Goal: Task Accomplishment & Management: Complete application form

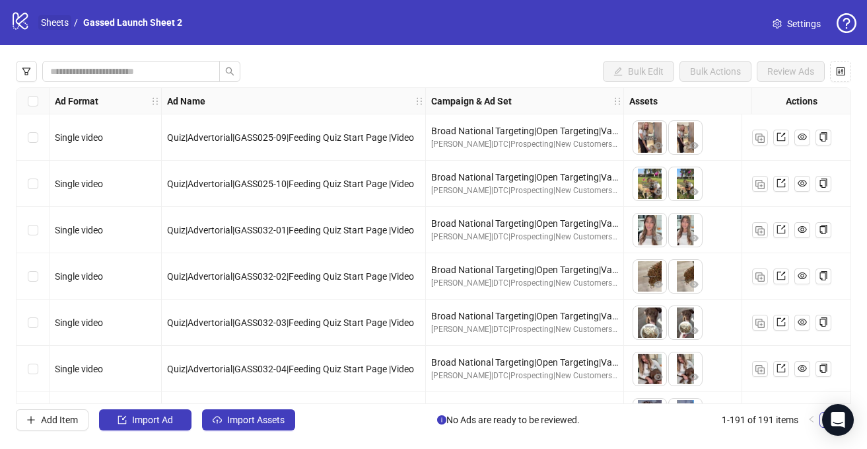
click at [64, 20] on link "Sheets" at bounding box center [54, 22] width 33 height 15
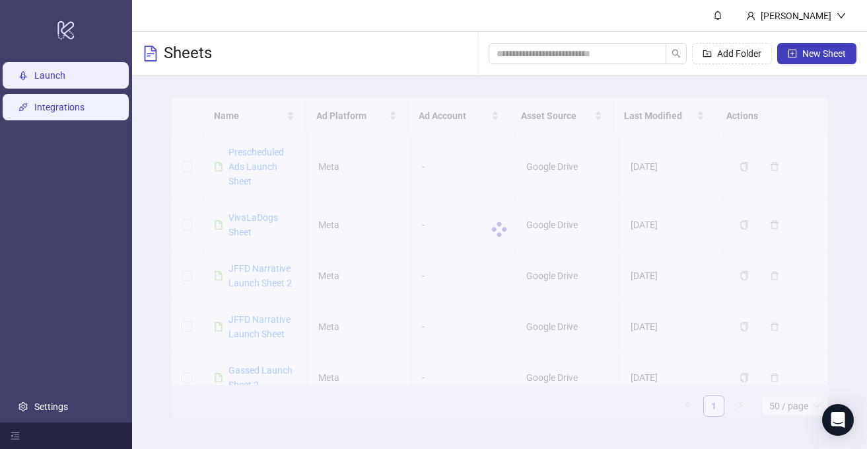
click at [57, 106] on link "Integrations" at bounding box center [59, 107] width 50 height 11
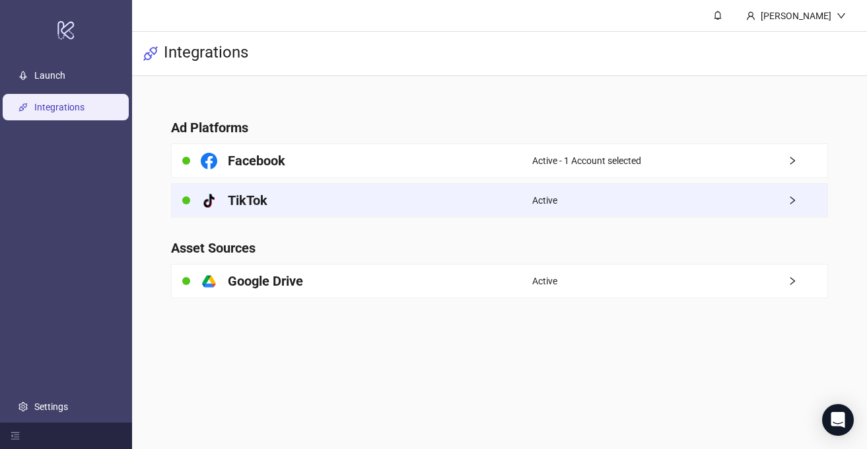
click at [536, 201] on span "Active" at bounding box center [545, 200] width 25 height 15
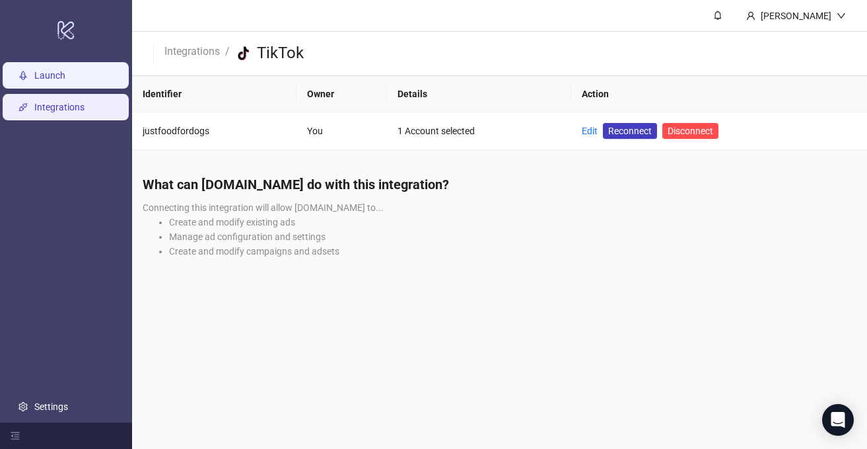
click at [65, 76] on link "Launch" at bounding box center [49, 76] width 31 height 11
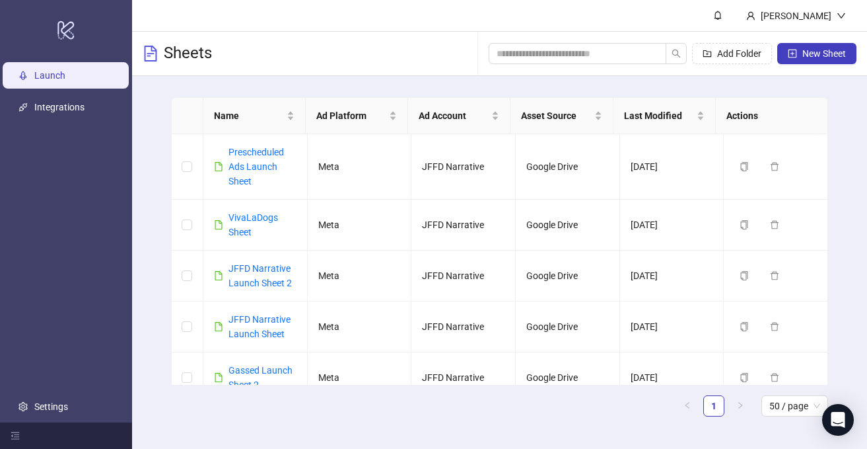
click at [151, 112] on div "Name Ad Platform Ad Account Asset Source Last Modified Actions Prescheduled Ads…" at bounding box center [499, 262] width 735 height 372
click at [793, 53] on icon "plus-square" at bounding box center [793, 54] width 4 height 4
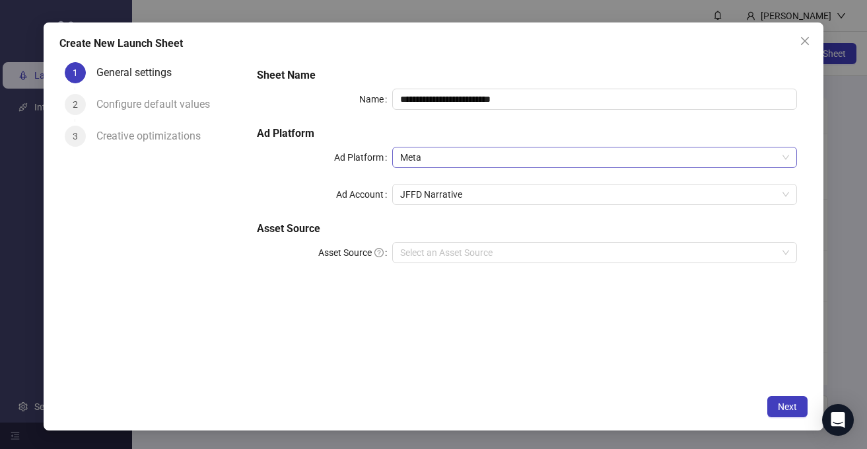
click at [442, 157] on span "Meta" at bounding box center [595, 157] width 390 height 20
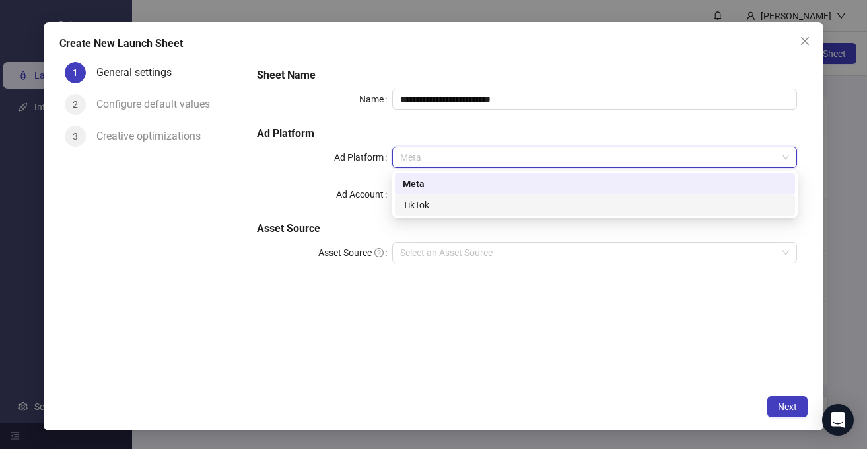
click at [431, 198] on div "TikTok" at bounding box center [595, 205] width 385 height 15
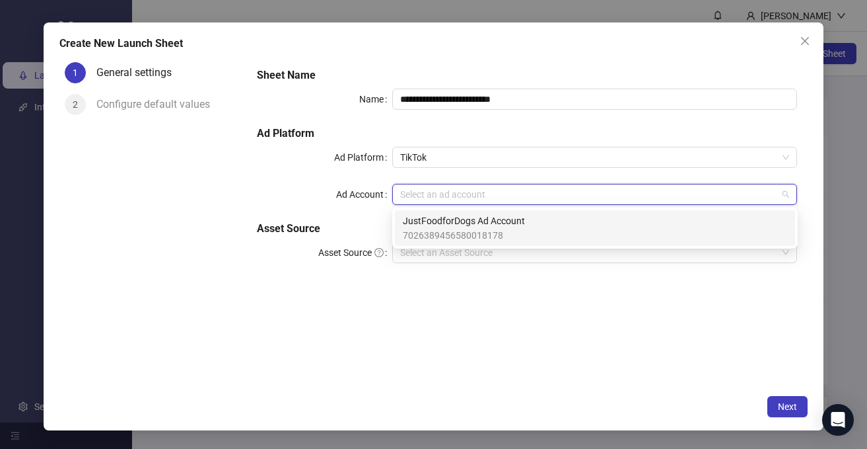
click at [444, 197] on input "Ad Account" at bounding box center [589, 194] width 378 height 20
click at [442, 227] on span "JustFoodforDogs Ad Account" at bounding box center [464, 220] width 122 height 15
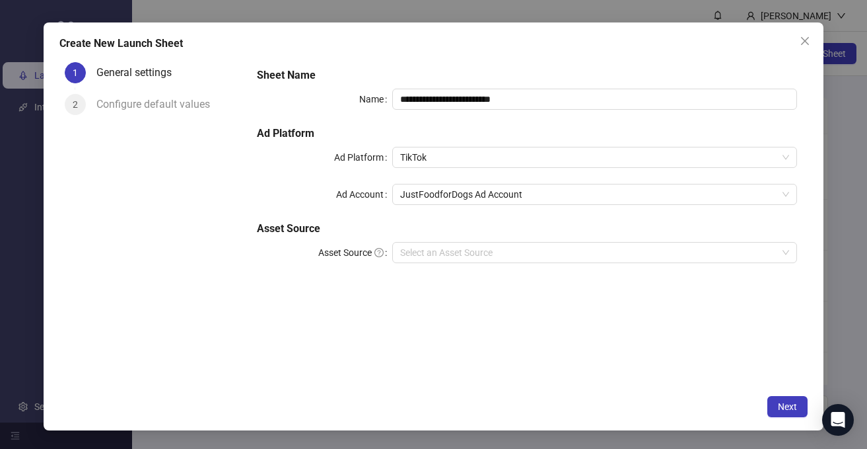
click at [375, 226] on h5 "Asset Source" at bounding box center [527, 229] width 540 height 16
click at [402, 242] on input "Asset Source" at bounding box center [589, 252] width 378 height 20
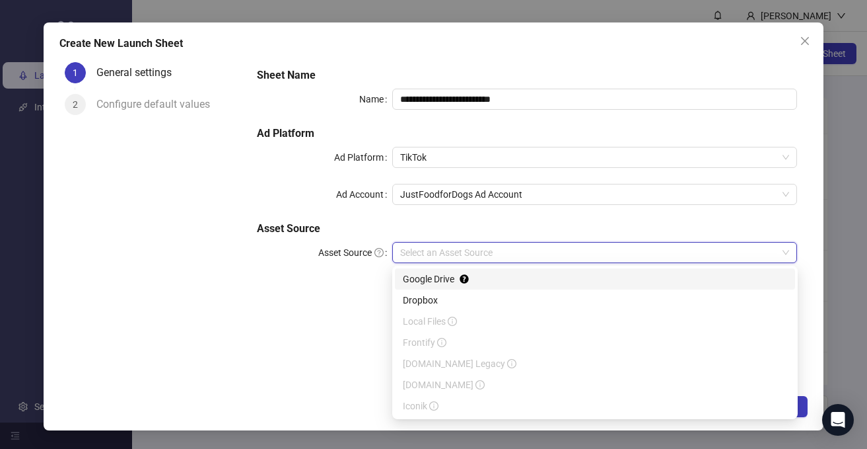
click at [420, 275] on div "Google Drive" at bounding box center [595, 279] width 385 height 15
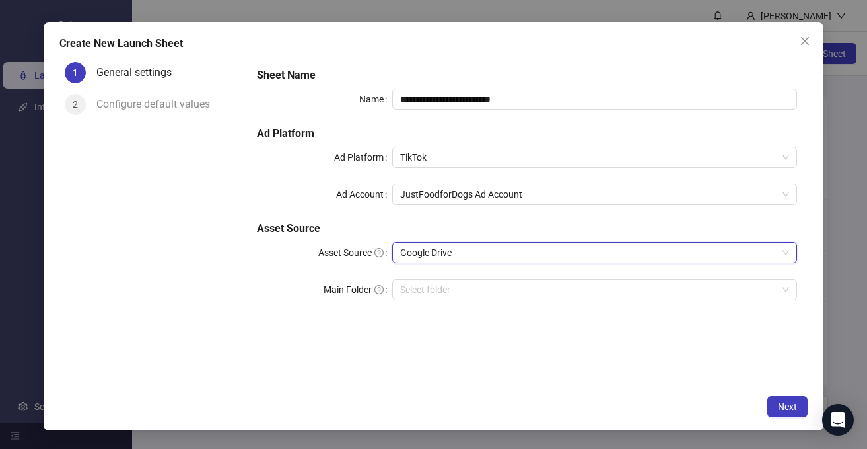
click at [320, 313] on div "**********" at bounding box center [527, 191] width 551 height 259
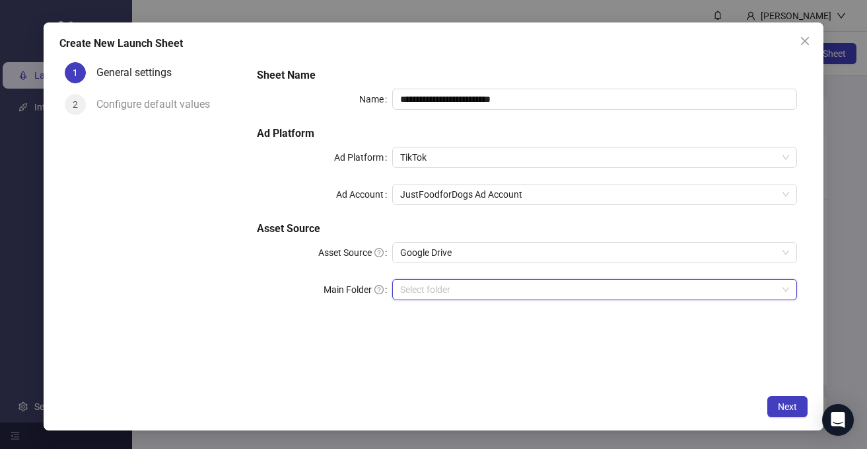
click at [452, 290] on input "Main Folder" at bounding box center [589, 289] width 378 height 20
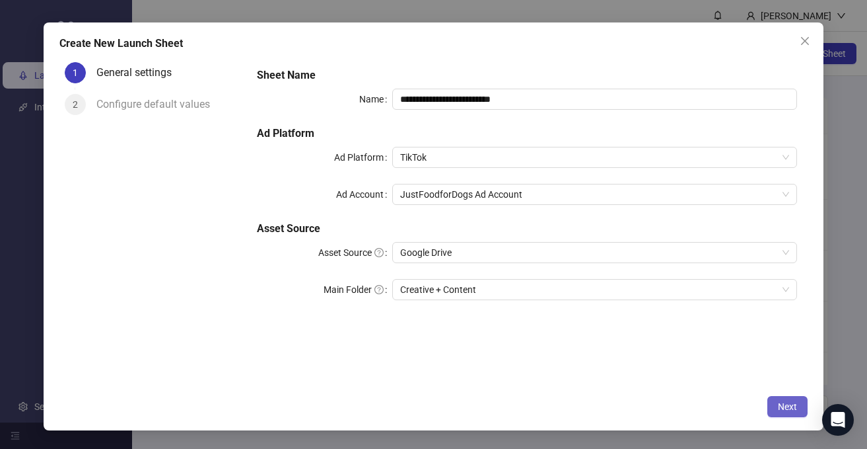
click at [805, 410] on button "Next" at bounding box center [788, 406] width 40 height 21
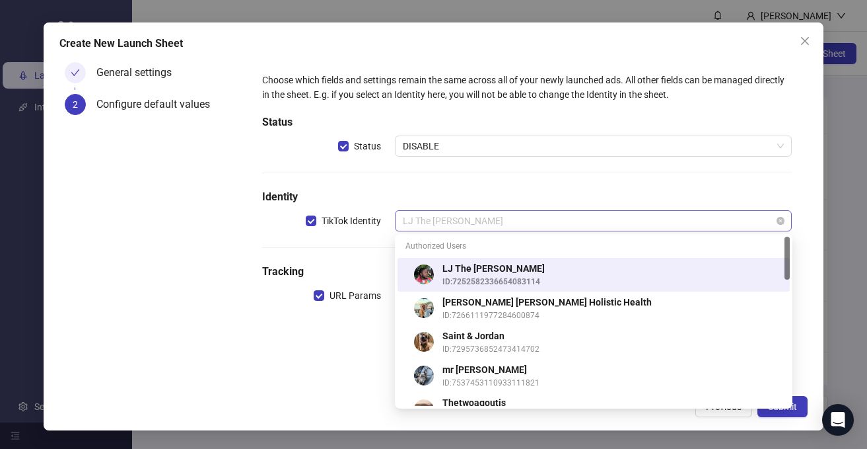
click at [438, 219] on span "LJ The [PERSON_NAME]" at bounding box center [594, 221] width 382 height 20
click at [437, 225] on span "LJ The [PERSON_NAME]" at bounding box center [594, 221] width 382 height 20
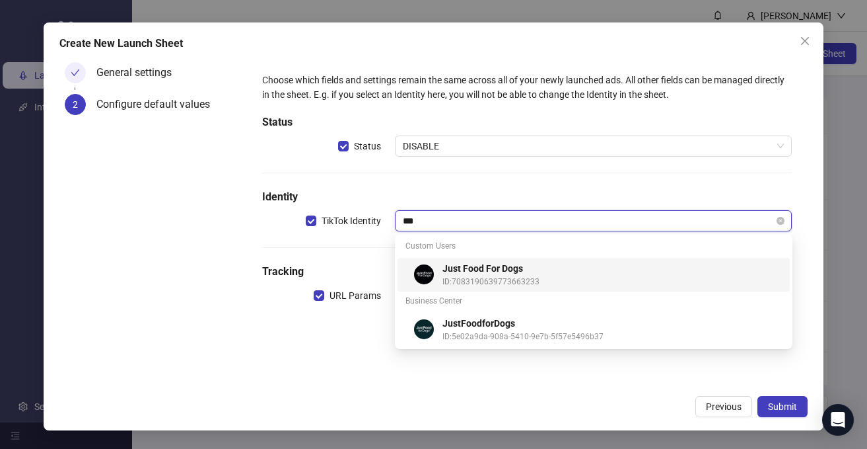
type input "****"
click at [451, 284] on span "ID: 7083190639773663233" at bounding box center [613, 282] width 340 height 13
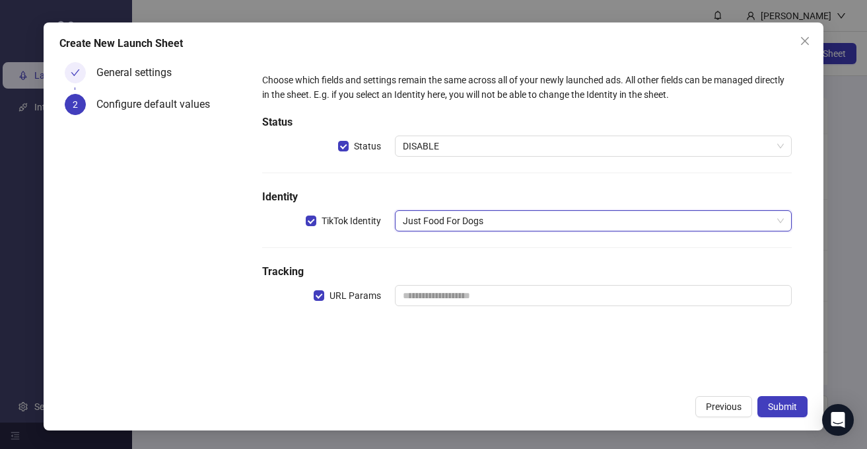
click at [306, 351] on div "Choose which fields and settings remain the same across all of your newly launc…" at bounding box center [527, 222] width 562 height 331
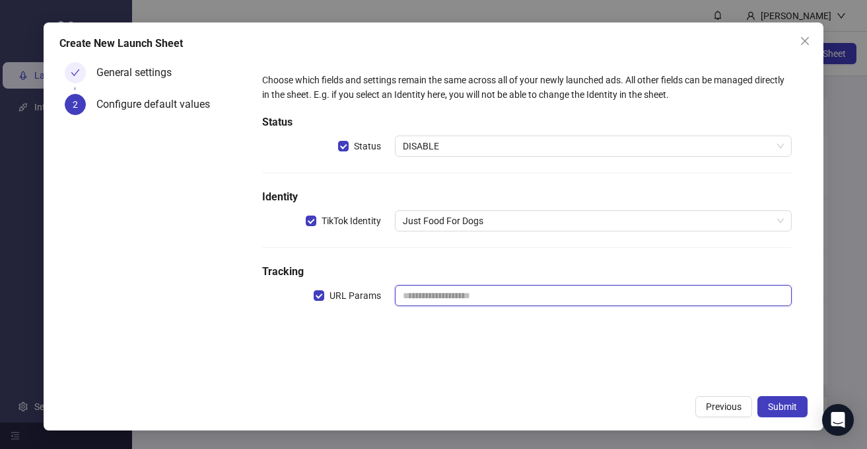
click at [426, 294] on input "text" at bounding box center [594, 295] width 398 height 21
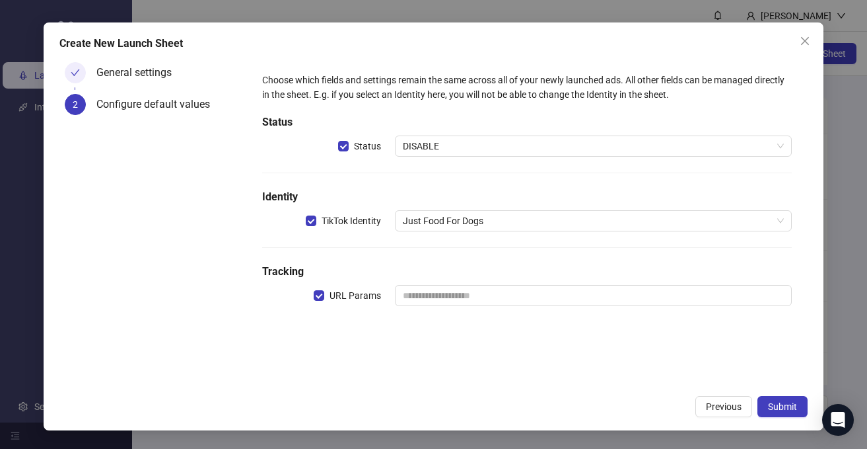
click at [361, 357] on div "Choose which fields and settings remain the same across all of your newly launc…" at bounding box center [527, 222] width 562 height 331
click at [764, 404] on button "Submit" at bounding box center [783, 406] width 50 height 21
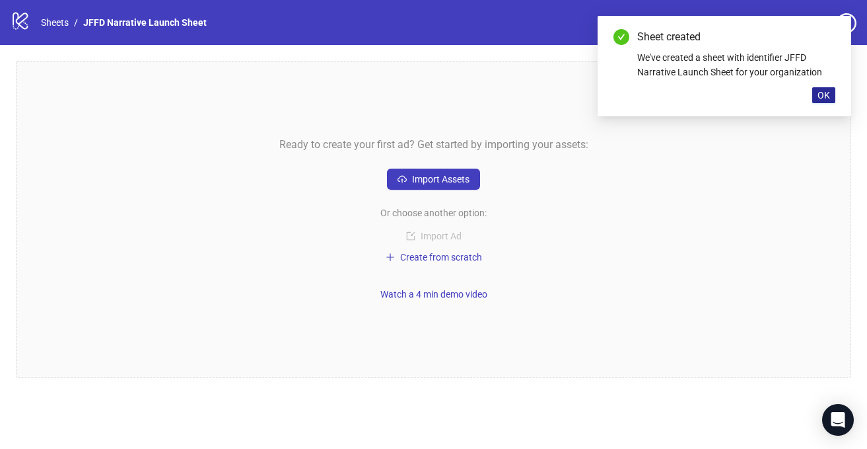
click at [816, 98] on button "OK" at bounding box center [824, 95] width 23 height 16
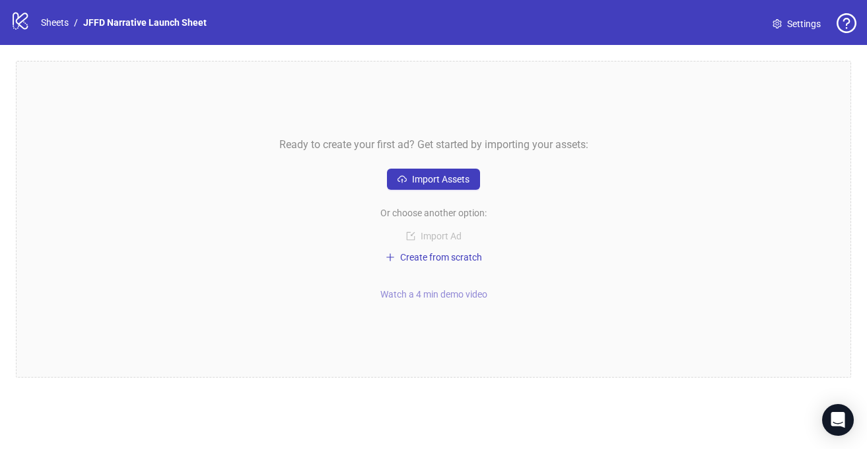
click at [404, 294] on span "Watch a 4 min demo video" at bounding box center [434, 294] width 107 height 11
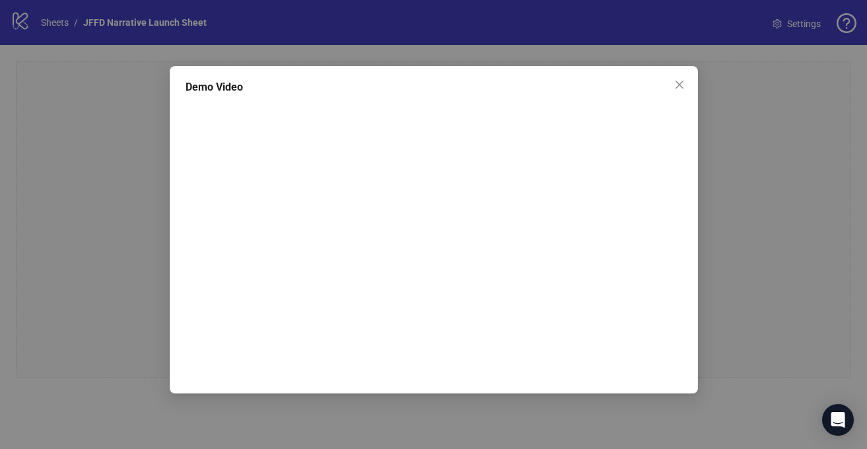
click at [722, 172] on div "Demo Video" at bounding box center [433, 224] width 867 height 449
click at [679, 83] on icon "close" at bounding box center [679, 85] width 8 height 8
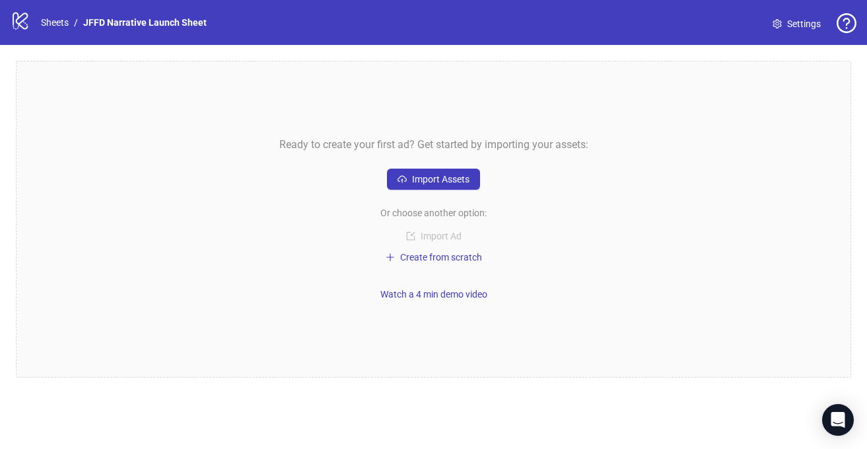
click at [682, 188] on div "Ready to create your first ad? Get started by importing your assets: Import Ass…" at bounding box center [434, 219] width 836 height 316
click at [48, 22] on link "Sheets" at bounding box center [54, 22] width 33 height 15
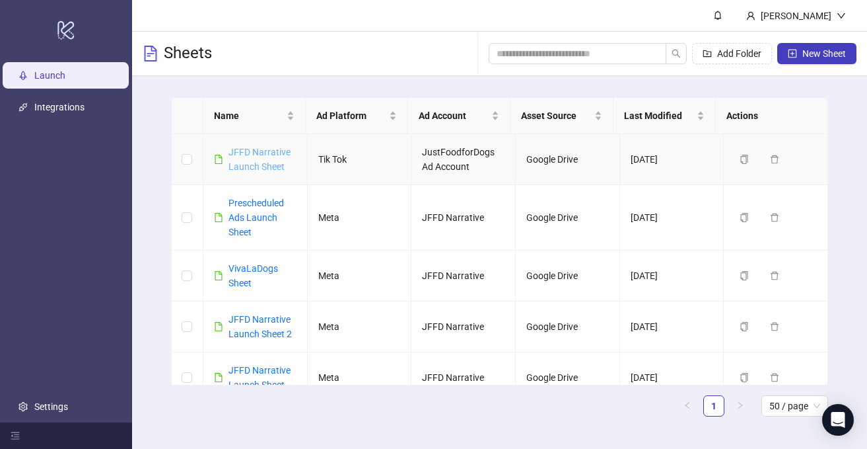
click at [253, 152] on link "JFFD Narrative Launch Sheet" at bounding box center [260, 159] width 62 height 25
